Goal: Information Seeking & Learning: Learn about a topic

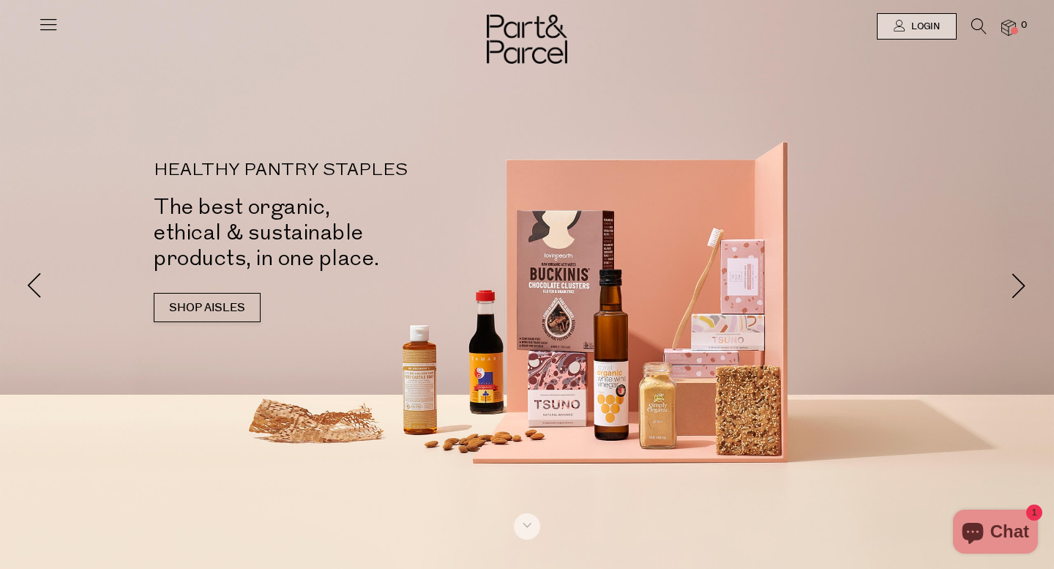
click at [50, 19] on icon at bounding box center [48, 24] width 20 height 20
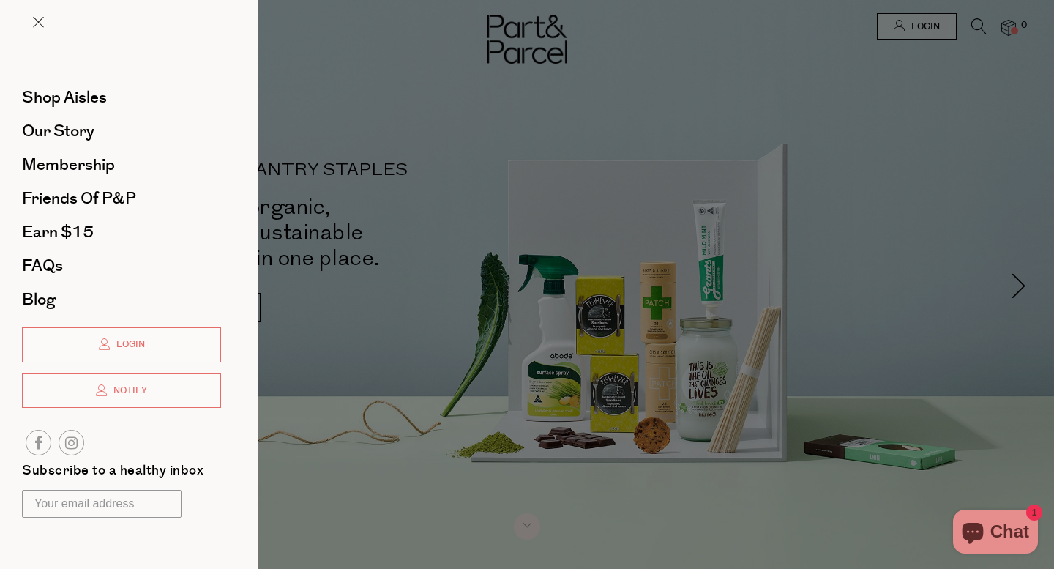
click at [506, 128] on div at bounding box center [527, 284] width 1054 height 569
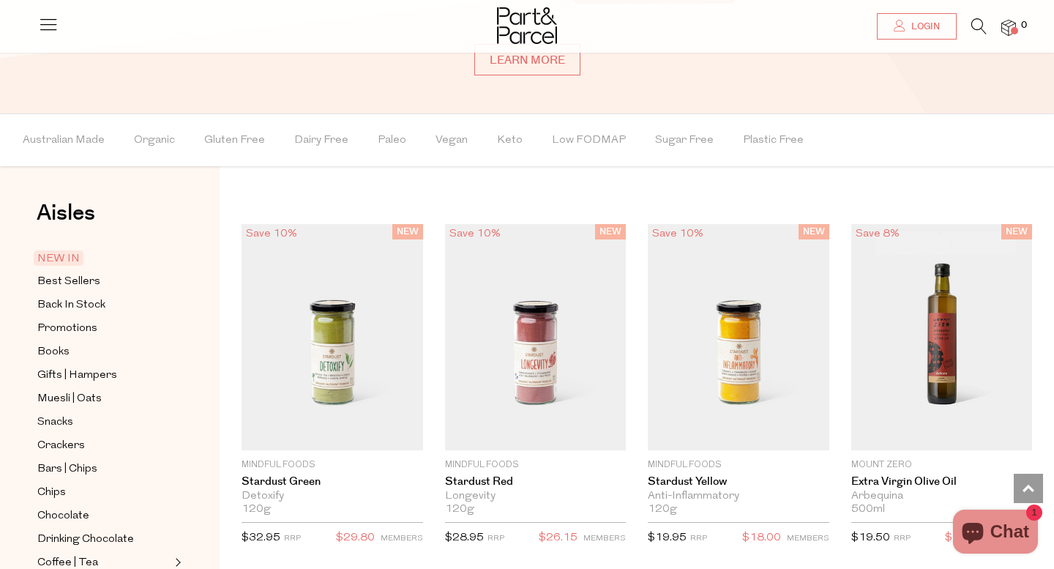
scroll to position [1090, 0]
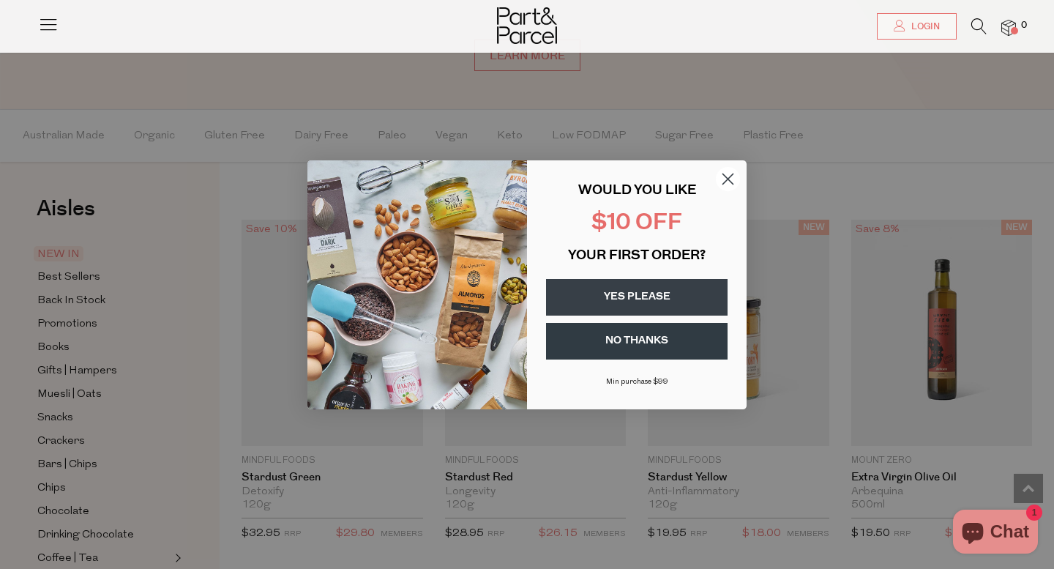
click at [730, 176] on icon "Close dialog" at bounding box center [728, 178] width 10 height 10
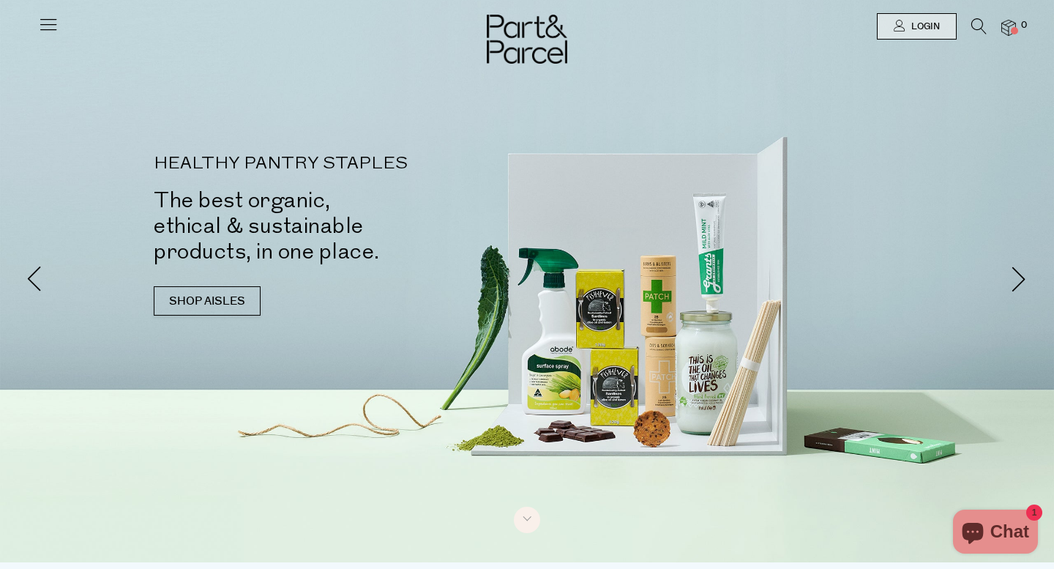
scroll to position [0, 0]
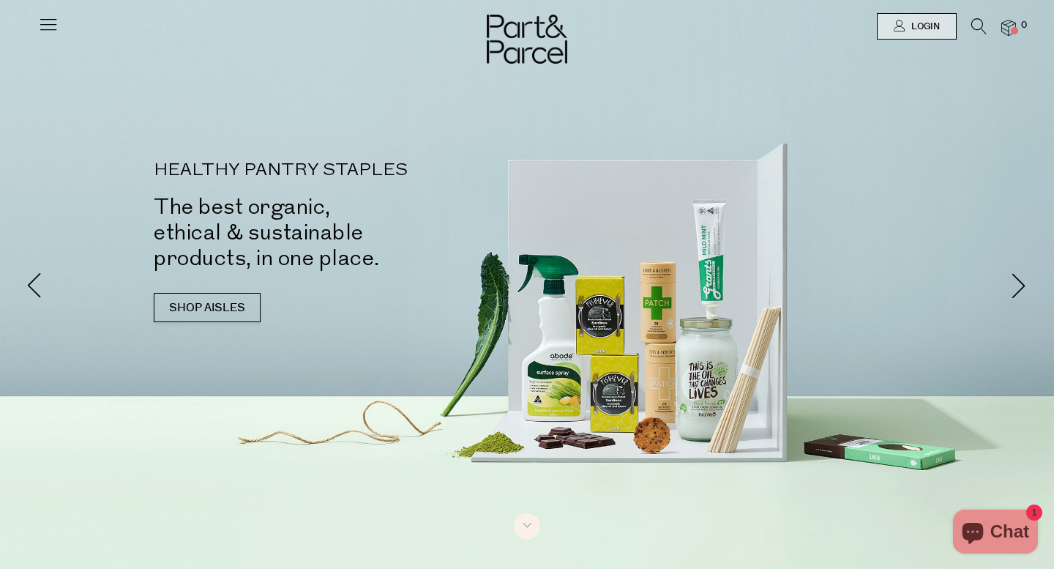
click at [1010, 28] on img at bounding box center [1008, 28] width 15 height 17
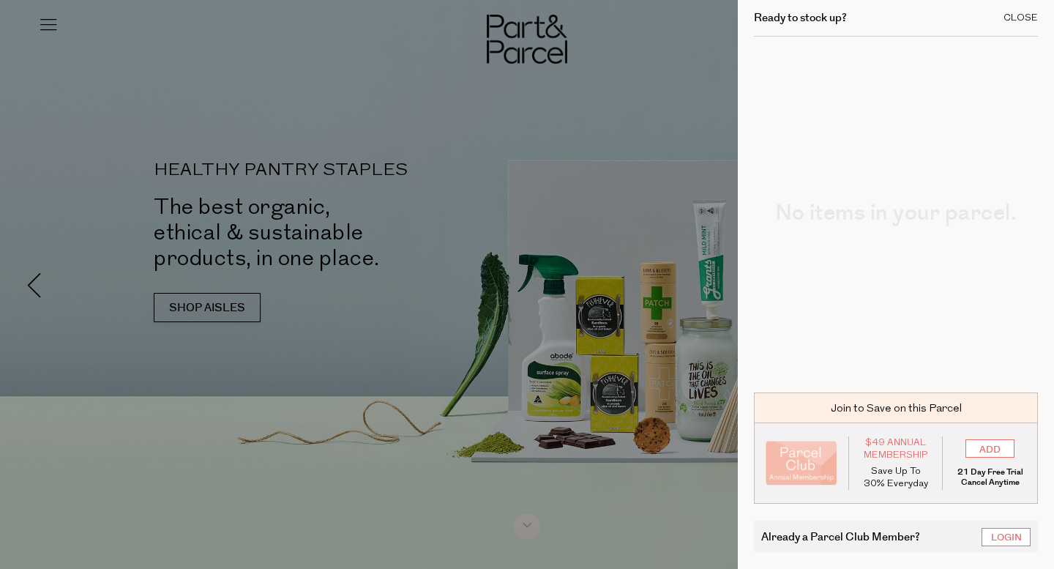
click at [1024, 17] on div "Close" at bounding box center [1020, 18] width 34 height 10
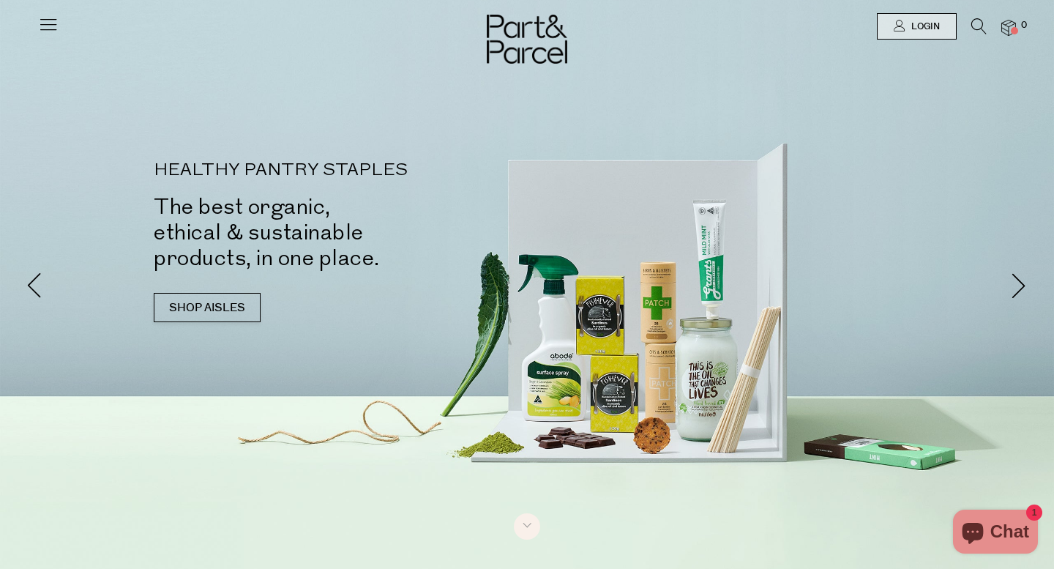
click at [47, 28] on icon at bounding box center [48, 24] width 20 height 20
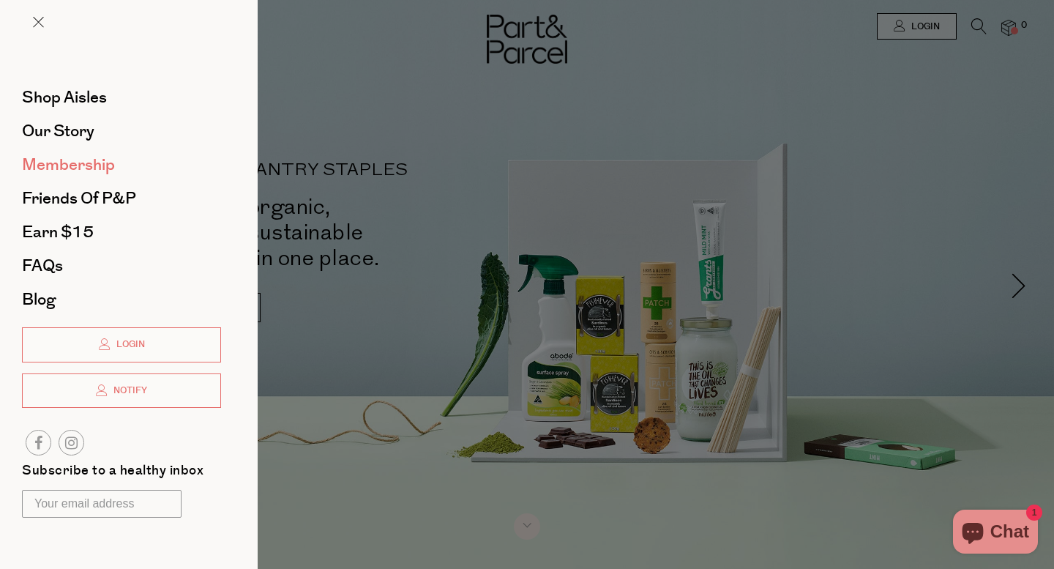
click at [73, 161] on span "Membership" at bounding box center [68, 164] width 93 height 23
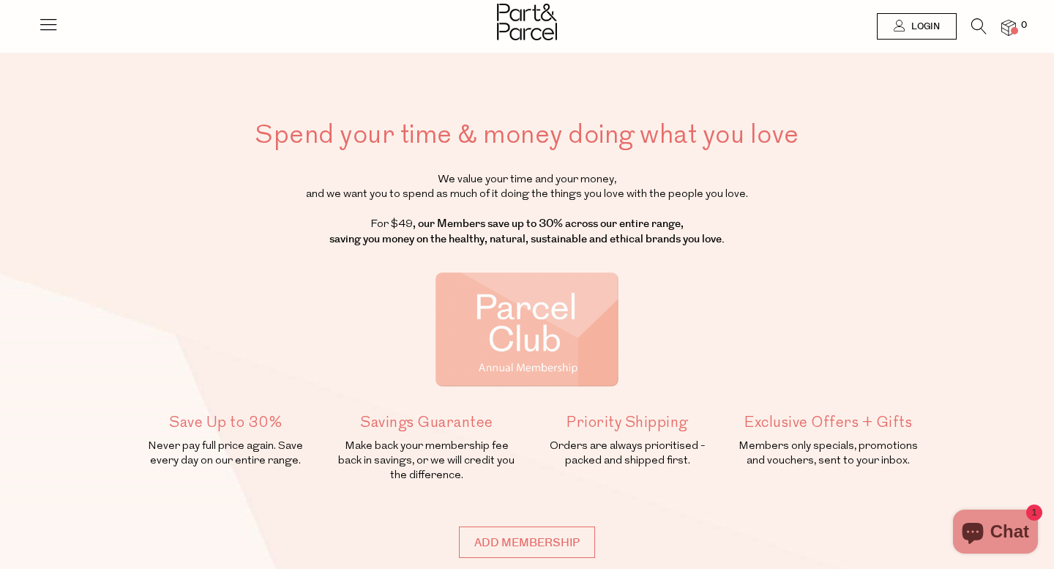
click at [50, 29] on icon at bounding box center [48, 24] width 20 height 20
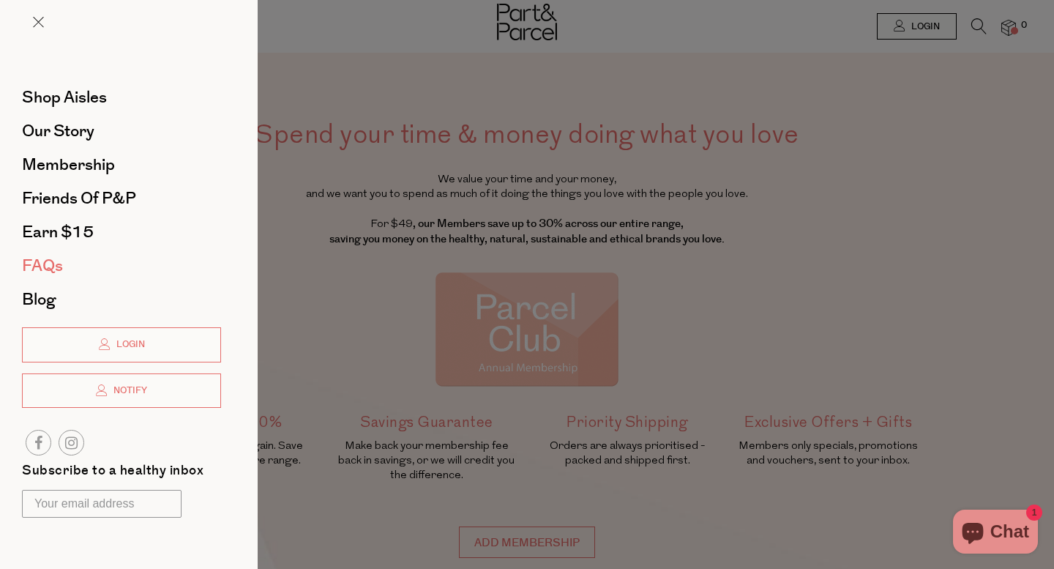
click at [42, 258] on span "FAQs" at bounding box center [42, 265] width 41 height 23
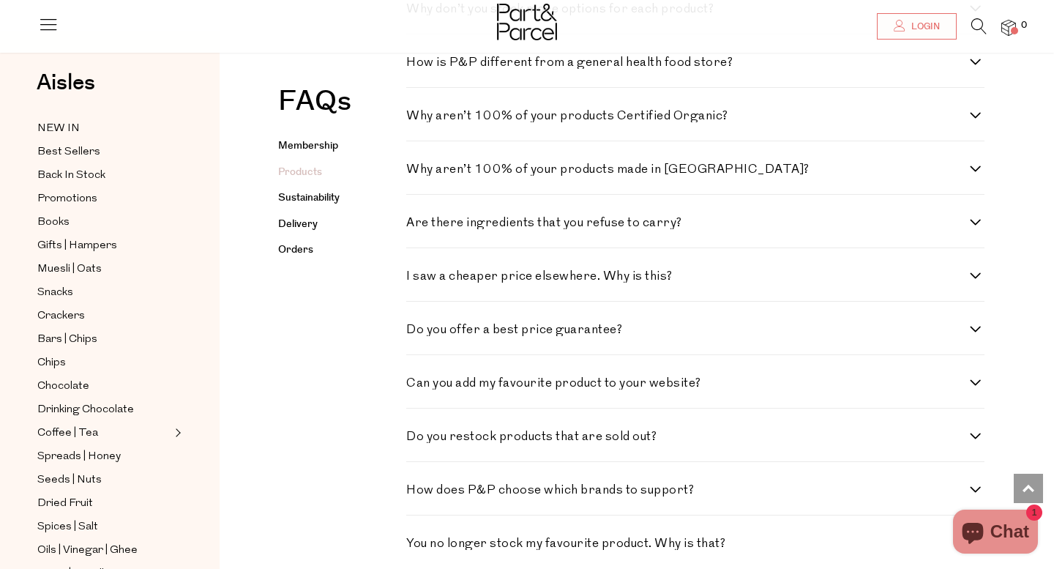
scroll to position [1013, 0]
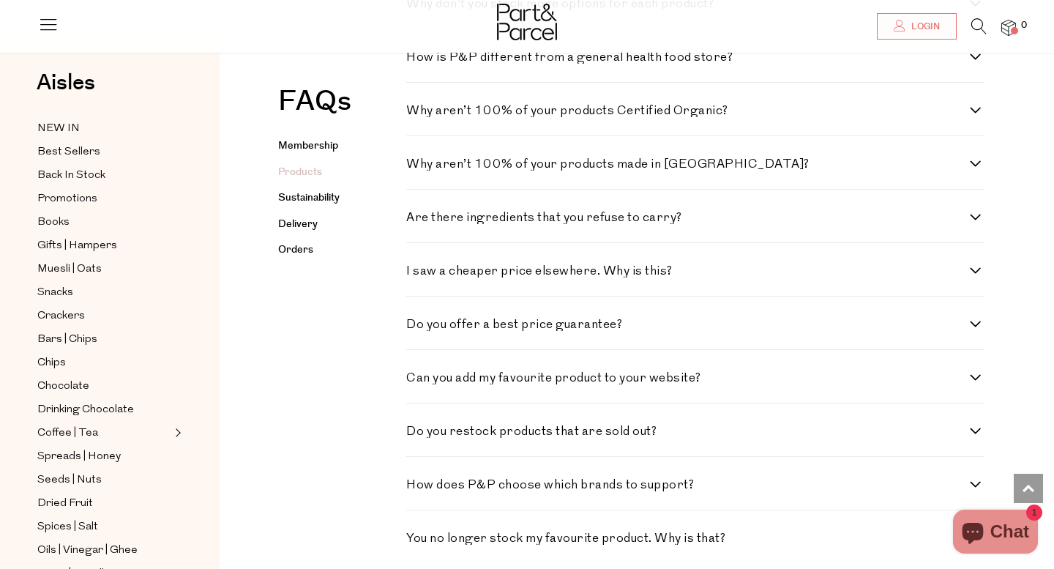
click at [976, 273] on label "I saw a cheaper price elsewhere. Why is this?" at bounding box center [695, 271] width 578 height 12
click at [416, 273] on this\? "I saw a cheaper price elsewhere. Why is this?" at bounding box center [411, 270] width 10 height 10
checkbox this\? "true"
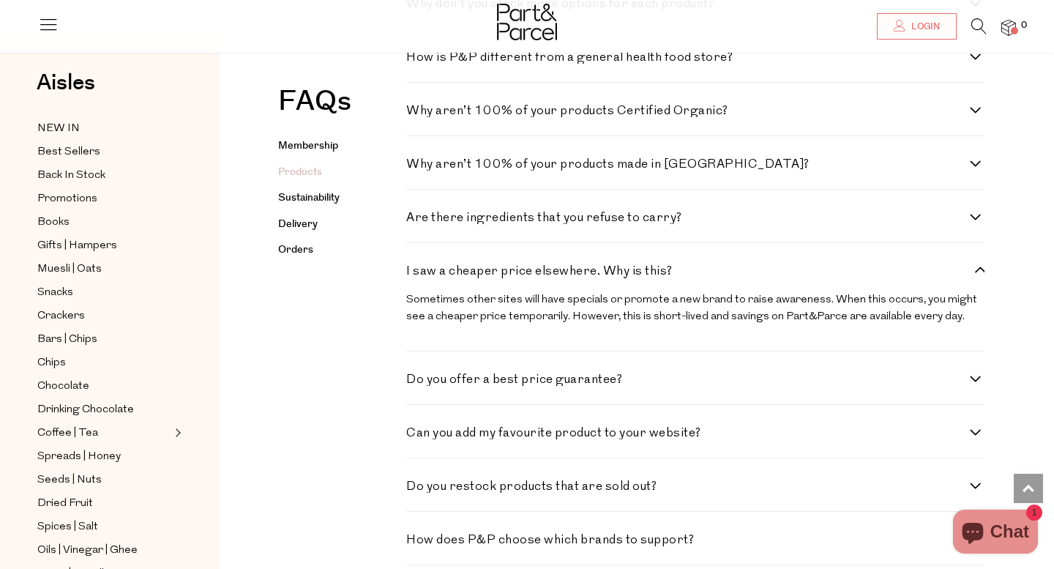
click at [976, 383] on label "Do you offer a best price guarantee?" at bounding box center [695, 379] width 578 height 12
click at [416, 383] on guarantee\? "Do you offer a best price guarantee?" at bounding box center [411, 378] width 10 height 10
checkbox guarantee\? "true"
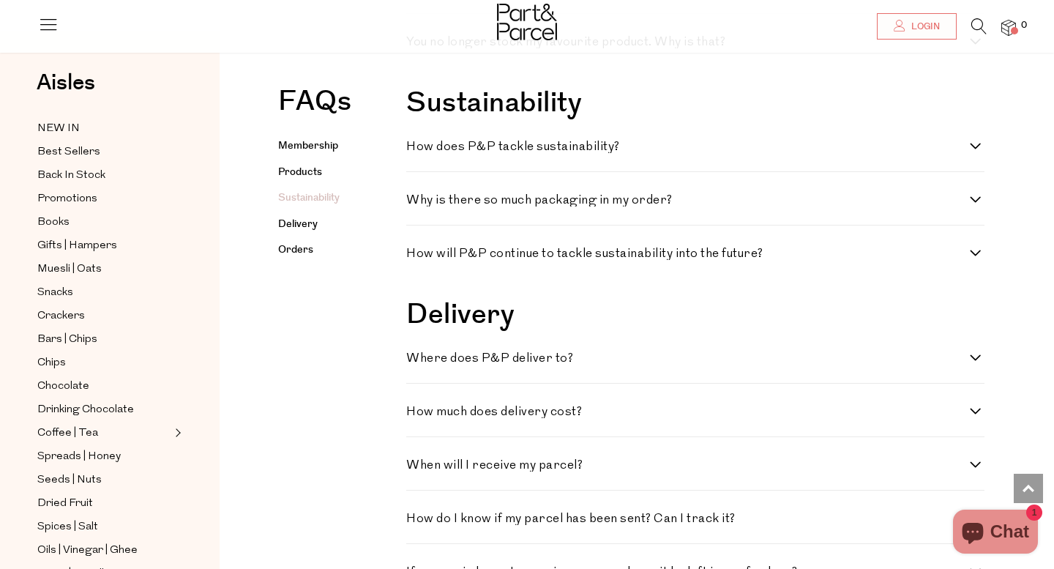
scroll to position [1622, 0]
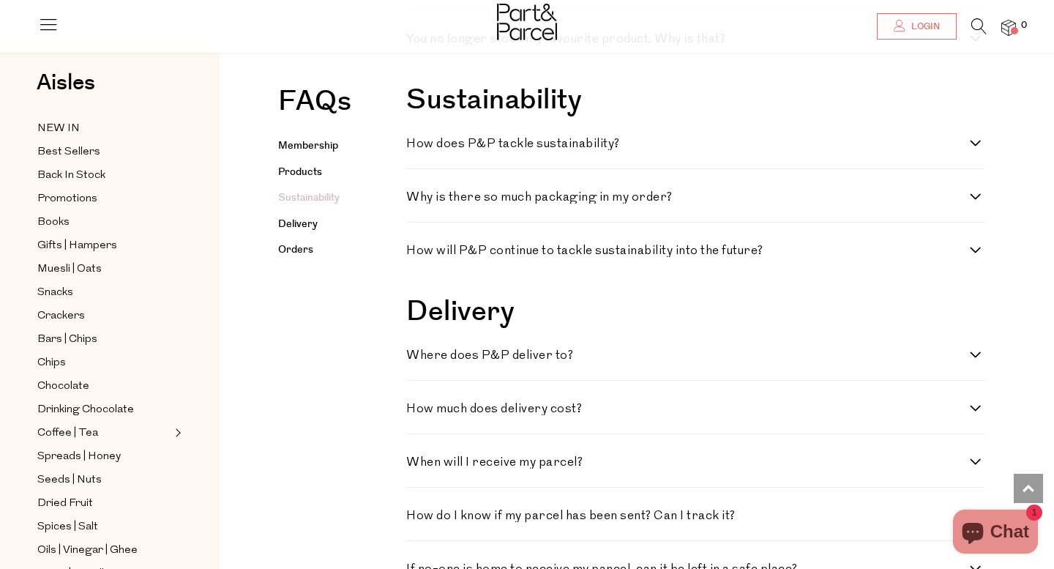
click at [975, 362] on label "Where does P&P deliver to?" at bounding box center [695, 355] width 578 height 12
click at [416, 359] on to\? "Where does P&P deliver to?" at bounding box center [411, 354] width 10 height 10
checkbox to\? "true"
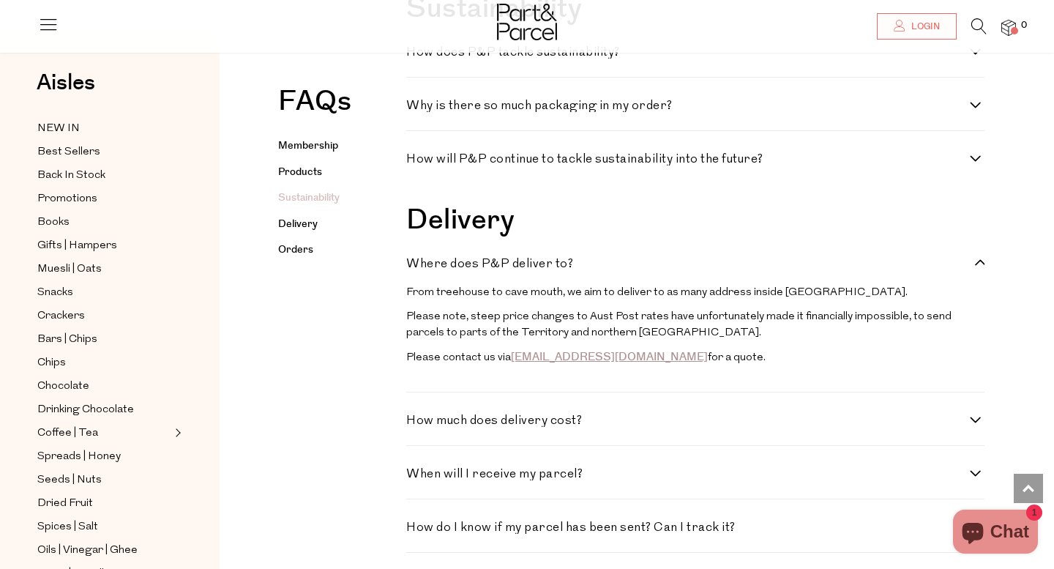
scroll to position [1745, 0]
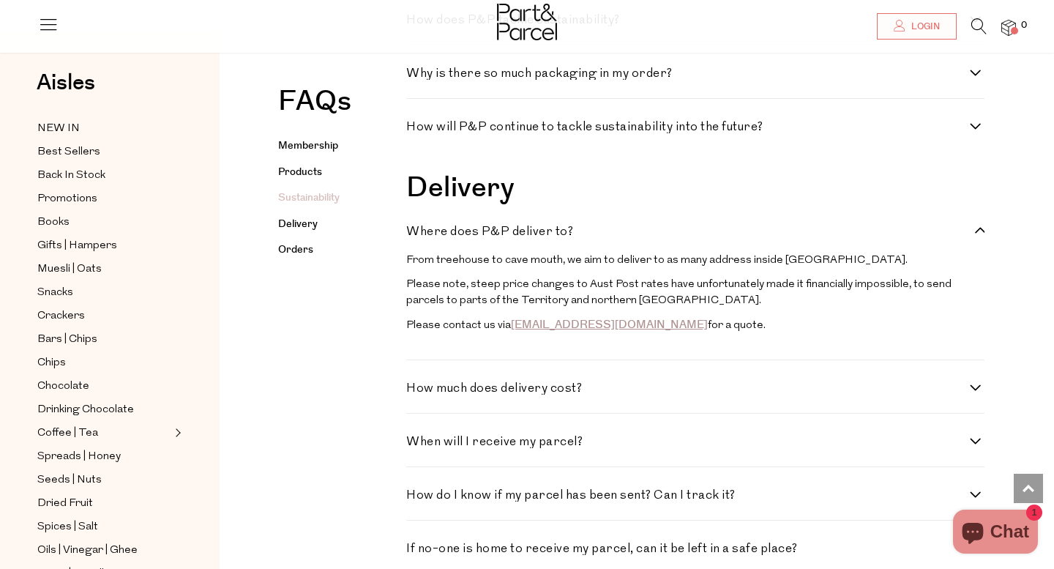
click at [977, 394] on label "How much does delivery cost?" at bounding box center [695, 388] width 578 height 12
click at [416, 392] on cost\? "How much does delivery cost?" at bounding box center [411, 387] width 10 height 10
checkbox cost\? "true"
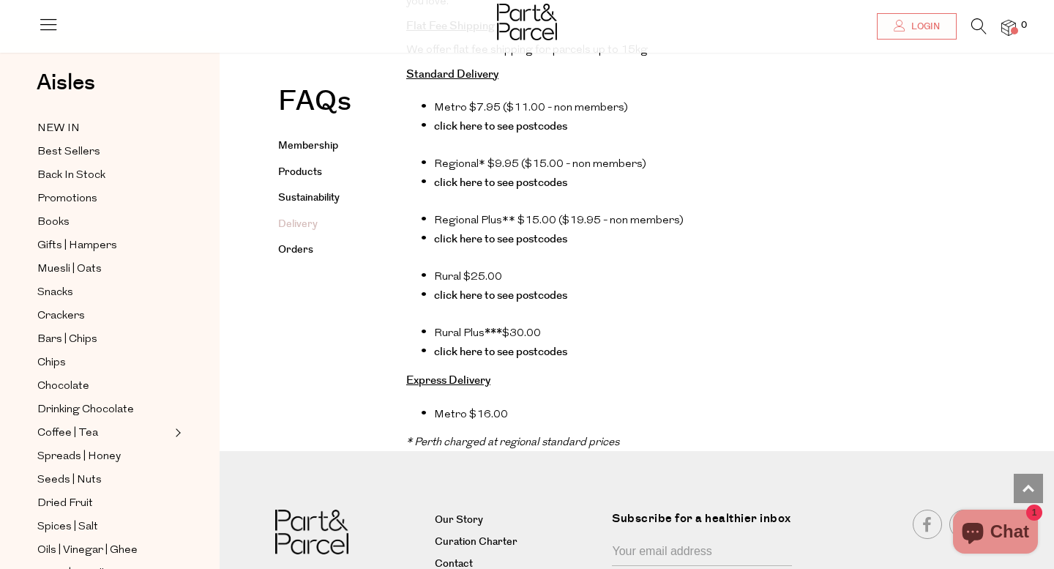
scroll to position [2316, 0]
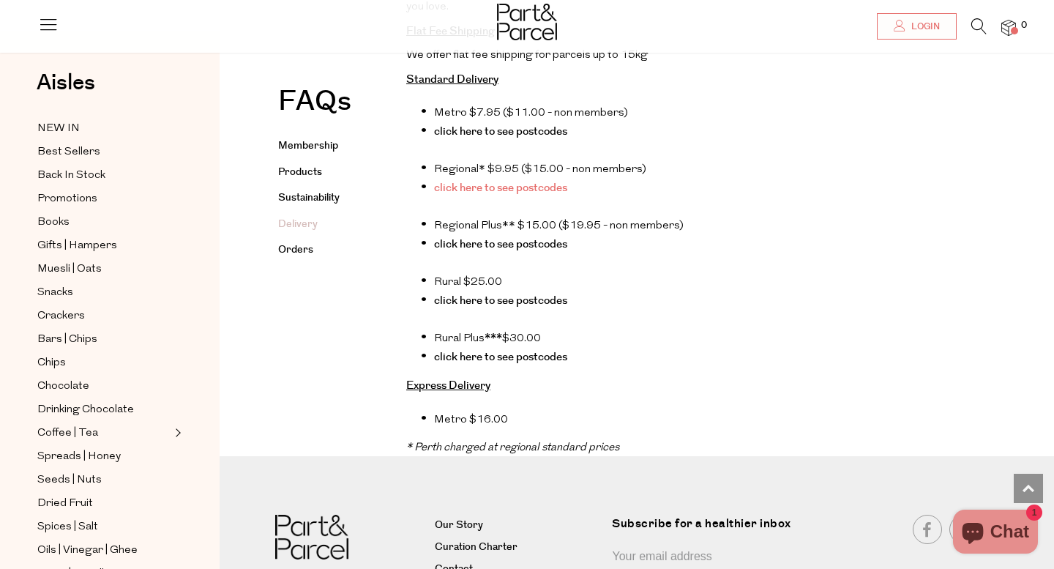
click at [531, 195] on link "click here to see postcodes" at bounding box center [500, 187] width 133 height 15
click at [523, 252] on link "click here to see postcodes" at bounding box center [500, 243] width 133 height 15
click at [509, 304] on link "click here to see postcodes" at bounding box center [500, 300] width 133 height 15
click at [559, 250] on link "click here to see postcodes" at bounding box center [500, 243] width 133 height 15
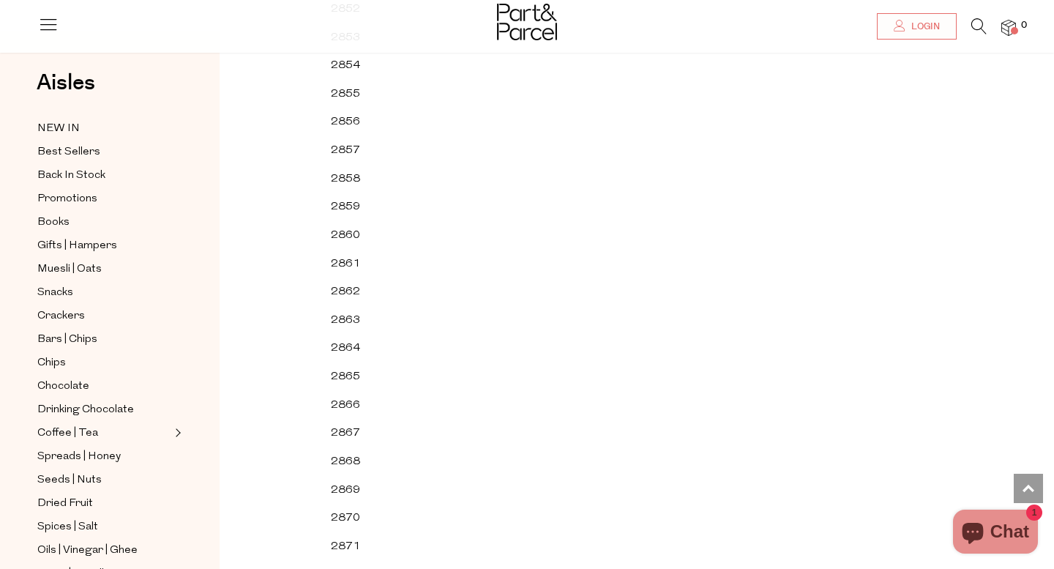
scroll to position [11331, 0]
